Goal: Transaction & Acquisition: Purchase product/service

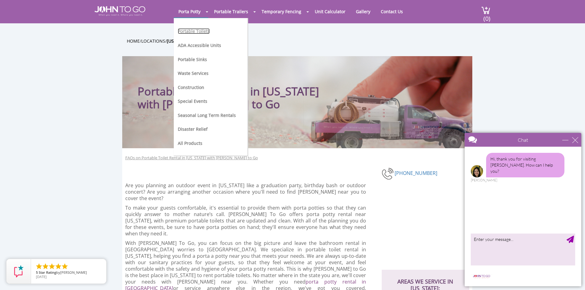
click at [198, 31] on link "Portable Toilets" at bounding box center [194, 31] width 32 height 6
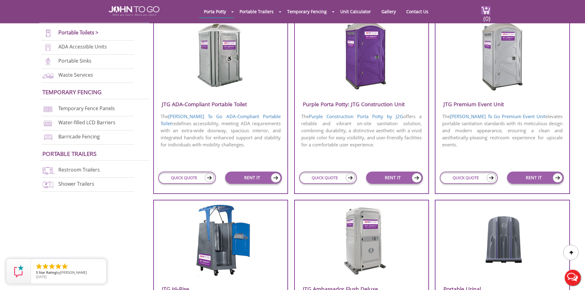
scroll to position [246, 0]
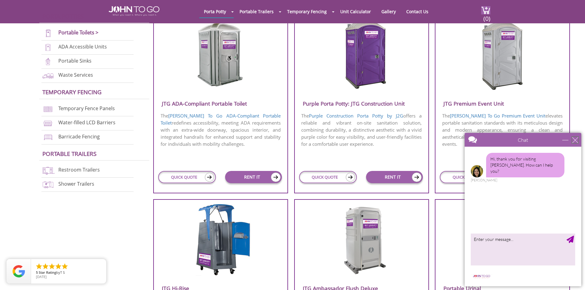
click at [575, 140] on div "close" at bounding box center [575, 140] width 6 height 6
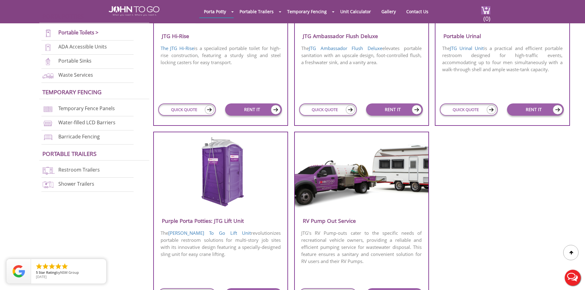
scroll to position [491, 0]
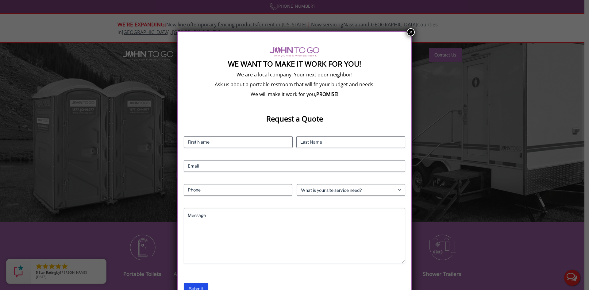
click at [408, 31] on button "×" at bounding box center [411, 32] width 8 height 8
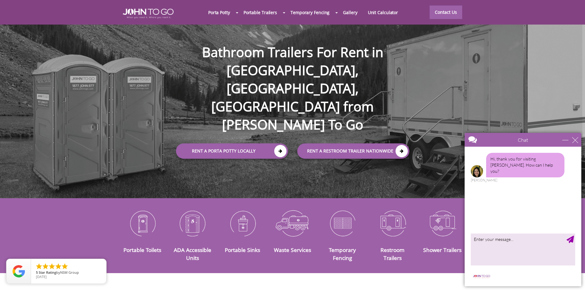
scroll to position [61, 0]
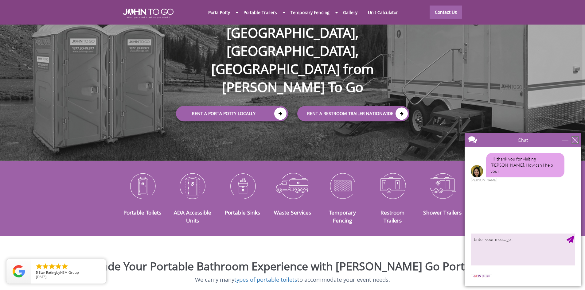
click at [576, 140] on div "close" at bounding box center [575, 140] width 6 height 6
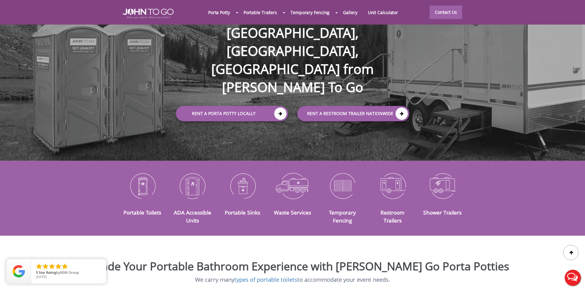
scroll to position [0, 0]
click at [399, 176] on img at bounding box center [392, 186] width 41 height 32
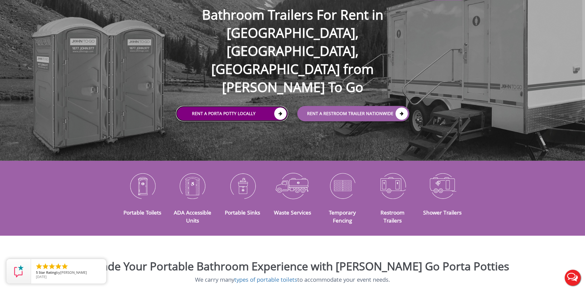
click at [248, 106] on link "Rent a Porta Potty Locally" at bounding box center [232, 113] width 112 height 15
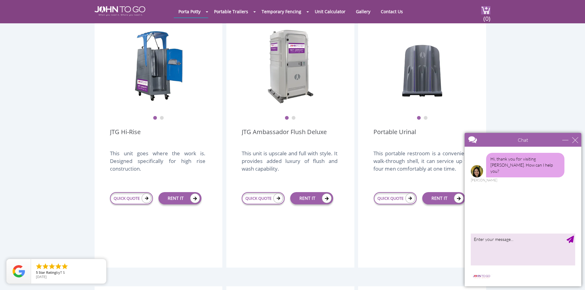
scroll to position [460, 0]
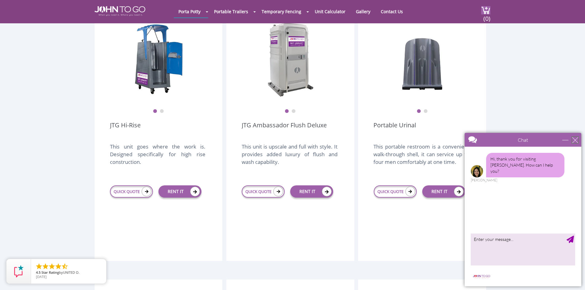
click at [572, 138] on div "close" at bounding box center [575, 140] width 6 height 6
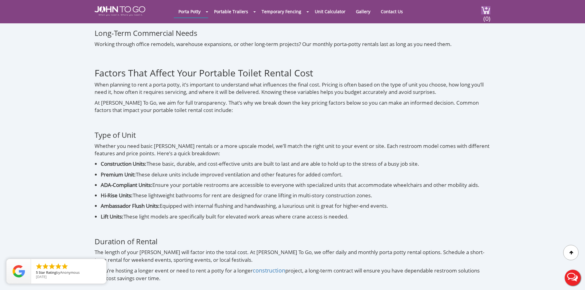
scroll to position [1933, 0]
